Goal: Navigation & Orientation: Find specific page/section

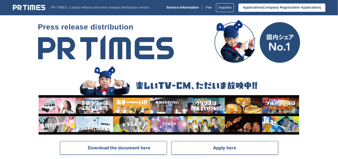
click at [20, 10] on img at bounding box center [29, 7] width 33 height 6
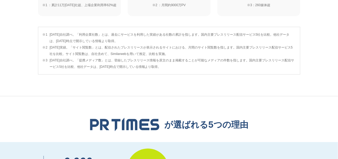
scroll to position [375, 0]
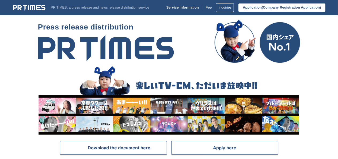
click at [26, 7] on div "PR TIMES, a press release and news release distribution service" at bounding box center [81, 7] width 137 height 6
click at [26, 10] on img at bounding box center [29, 7] width 33 height 6
